Goal: Navigation & Orientation: Find specific page/section

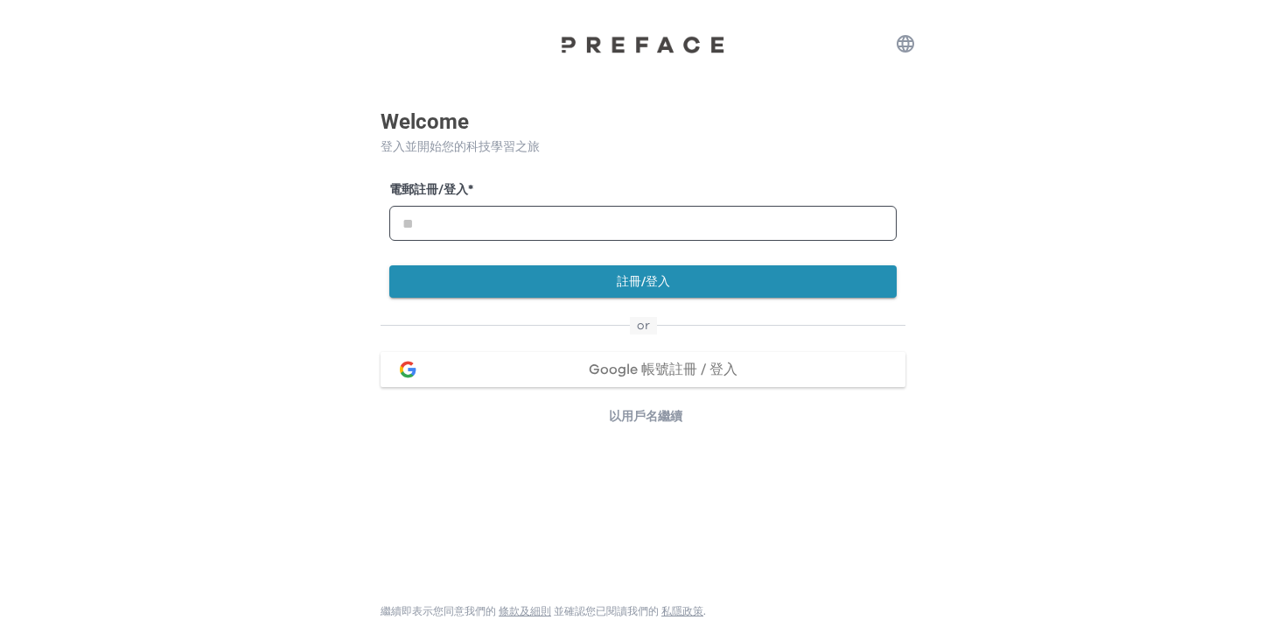
click at [640, 370] on span "Google 帳號註冊 / 登入" at bounding box center [663, 369] width 149 height 14
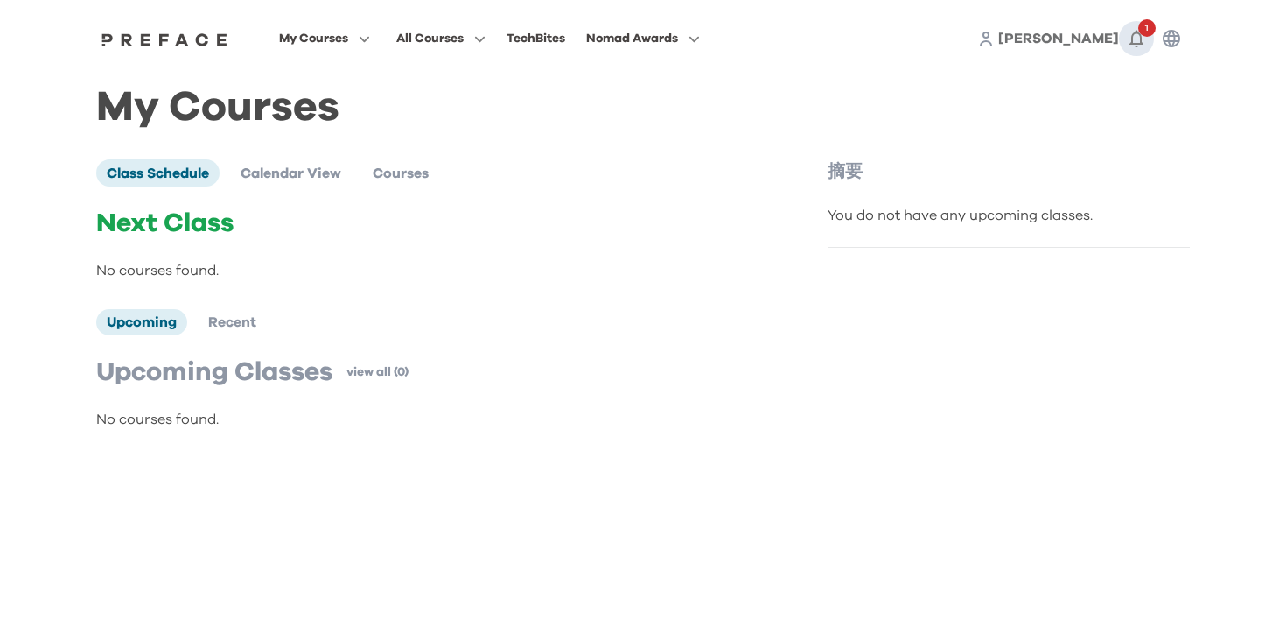
click at [1136, 45] on icon "button" at bounding box center [1136, 38] width 21 height 21
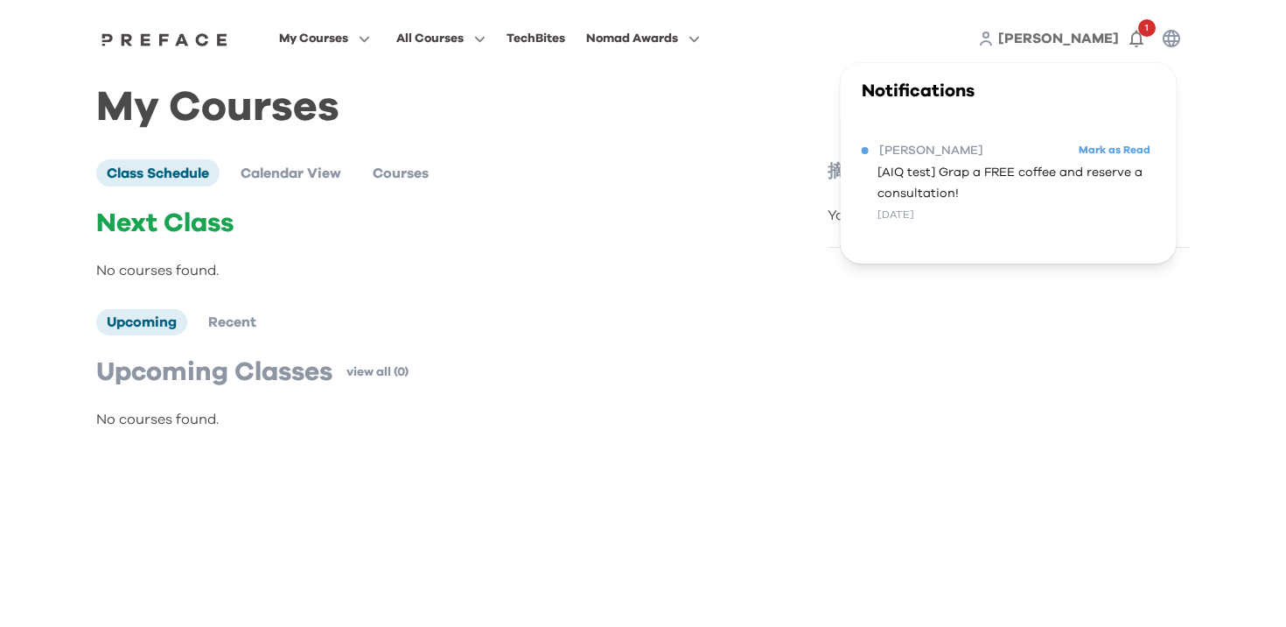
click at [629, 156] on div "My Courses Class Schedule Calendar View Courses Next Class No courses found. Up…" at bounding box center [643, 271] width 1094 height 347
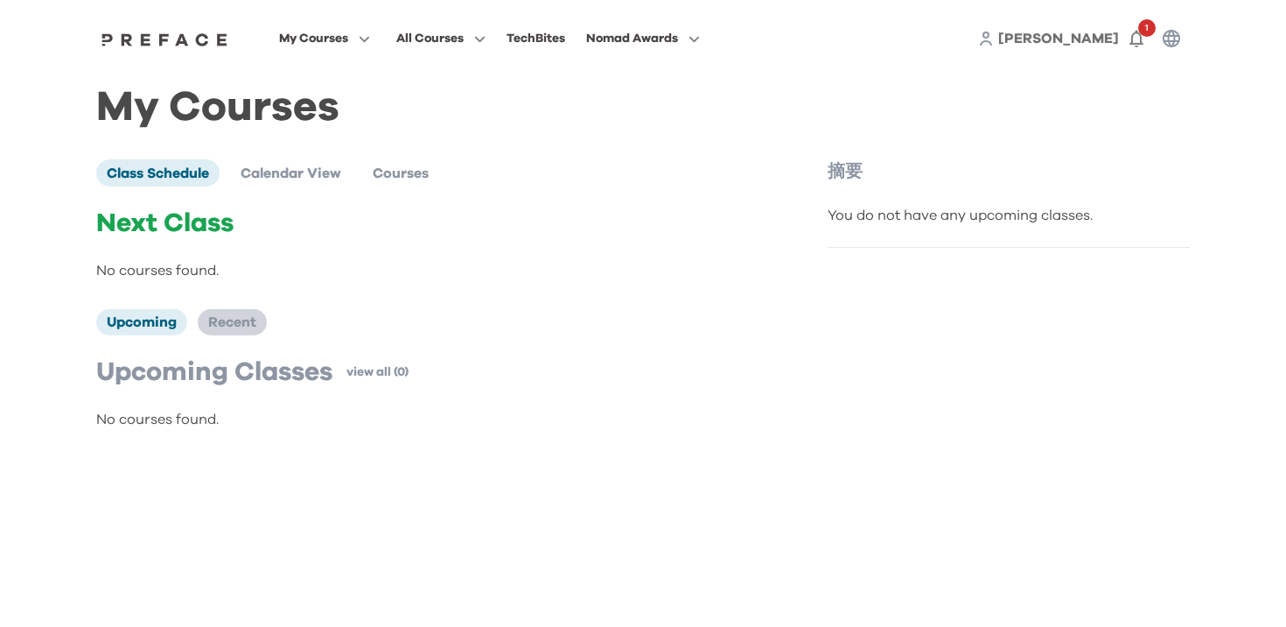
click at [217, 327] on span "Recent" at bounding box center [232, 322] width 48 height 14
click at [152, 321] on span "Upcoming" at bounding box center [142, 322] width 70 height 14
click at [194, 39] on img at bounding box center [164, 39] width 135 height 14
click at [546, 41] on div "TechBites" at bounding box center [536, 38] width 59 height 21
